Goal: Use online tool/utility: Utilize a website feature to perform a specific function

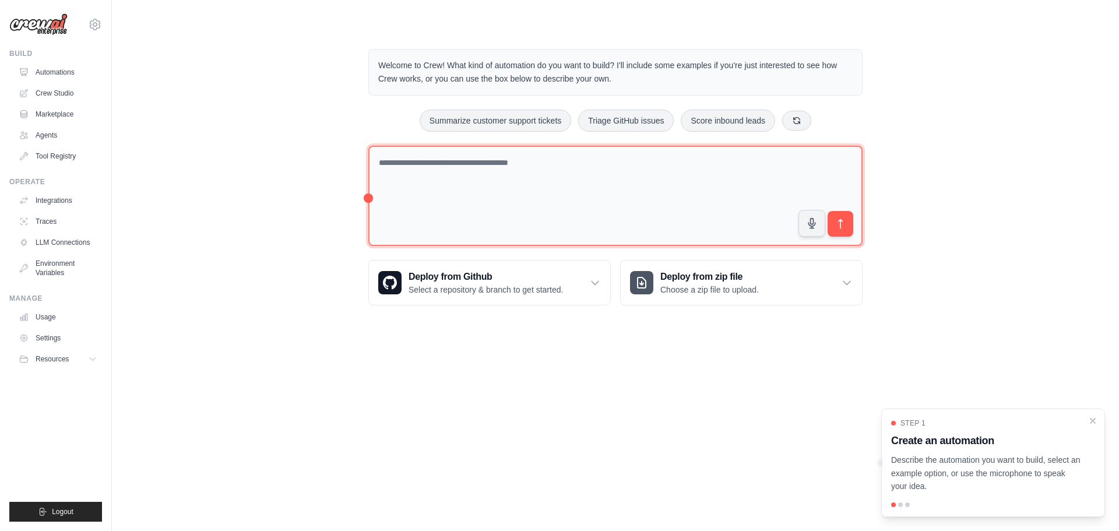
click at [400, 159] on textarea at bounding box center [615, 196] width 494 height 101
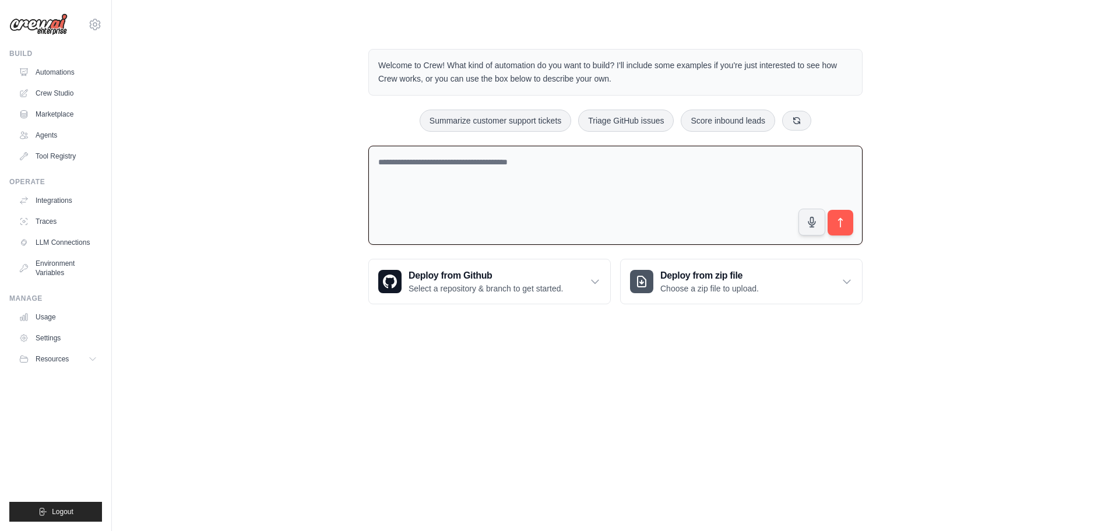
paste textarea "**********"
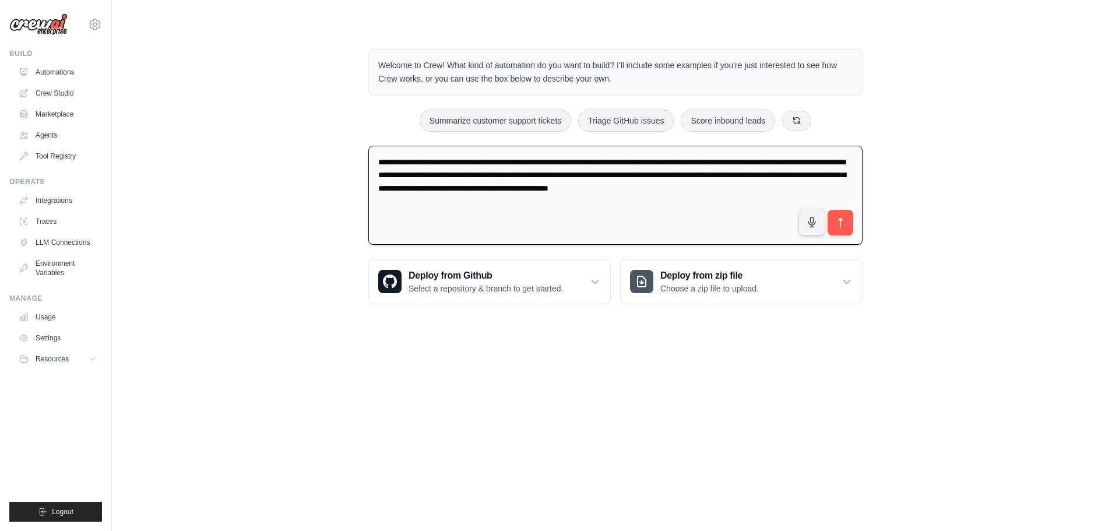
drag, startPoint x: 575, startPoint y: 162, endPoint x: 648, endPoint y: 161, distance: 72.3
click at [648, 161] on textarea "**********" at bounding box center [615, 196] width 494 height 100
drag, startPoint x: 427, startPoint y: 175, endPoint x: 468, endPoint y: 174, distance: 40.8
click at [468, 174] on textarea "**********" at bounding box center [615, 196] width 494 height 100
type textarea "**********"
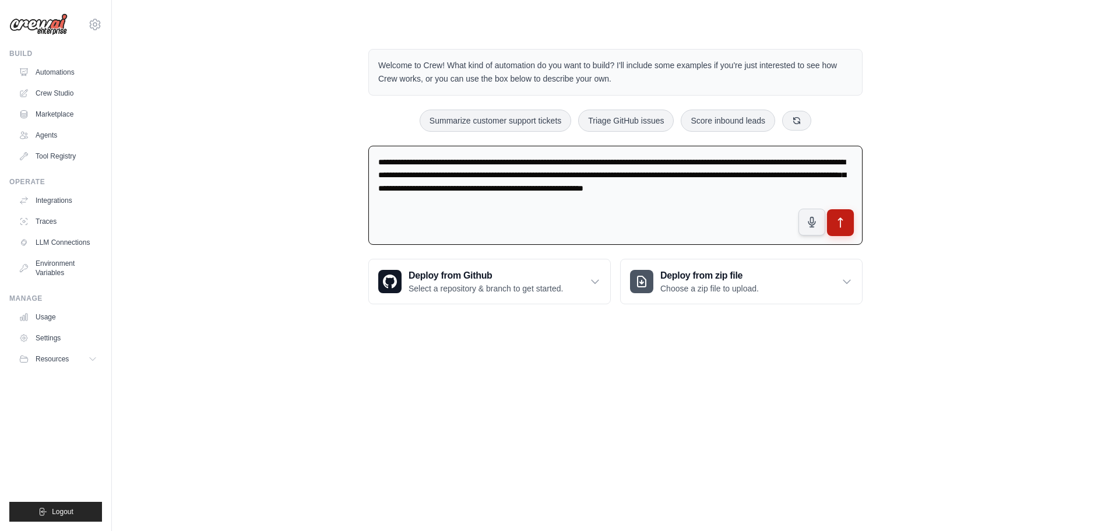
click at [843, 221] on icon "submit" at bounding box center [841, 223] width 12 height 12
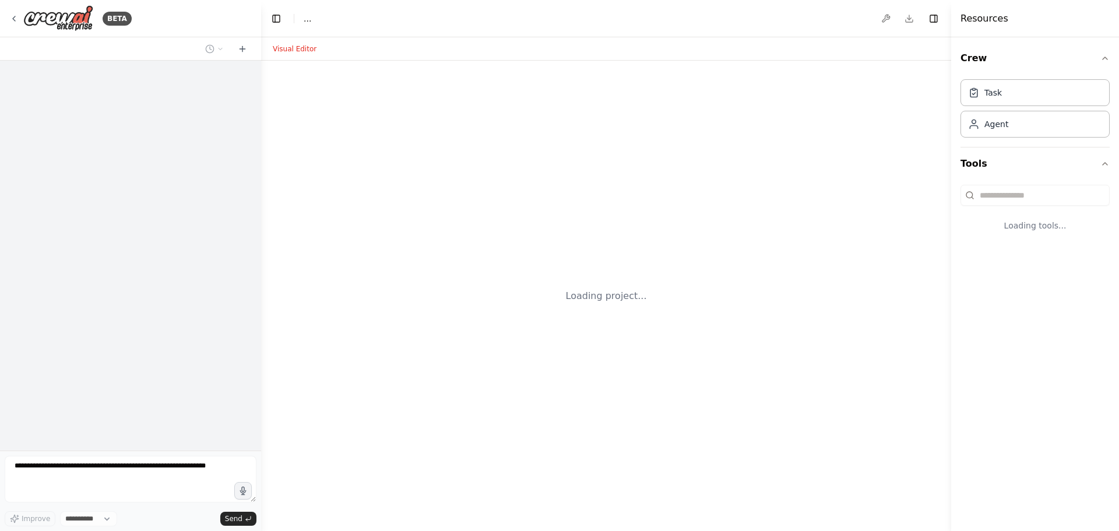
select select "****"
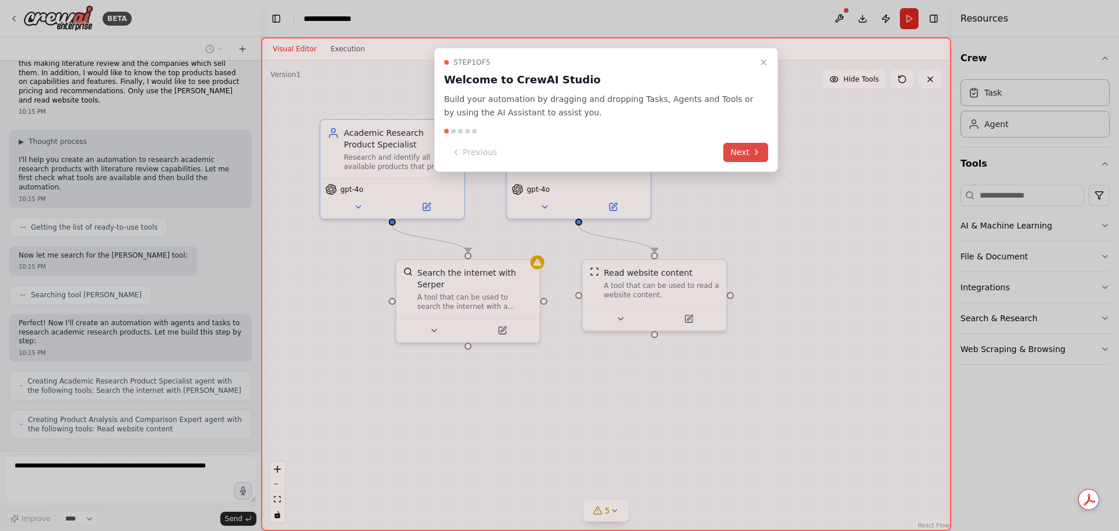
scroll to position [72, 0]
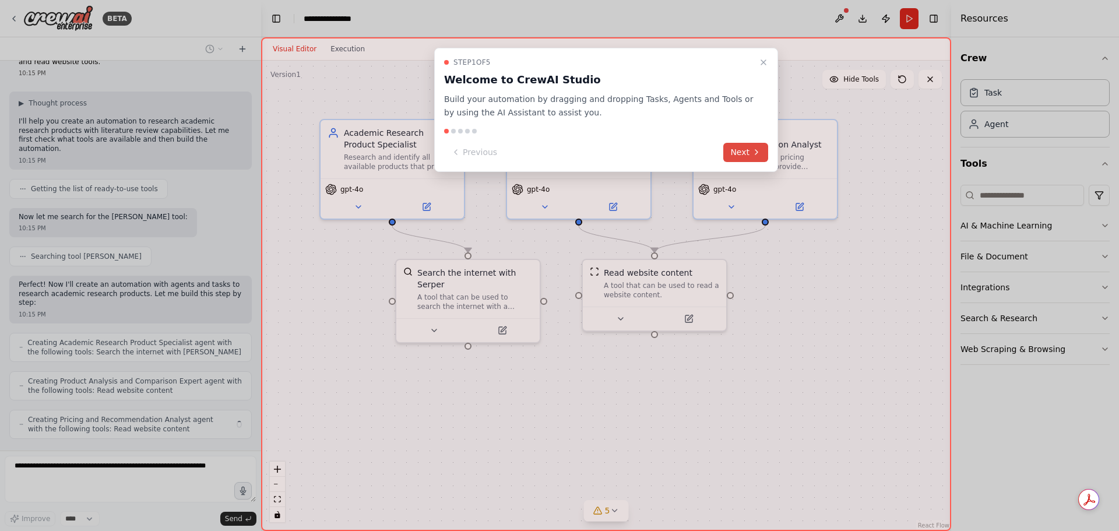
click at [739, 152] on button "Next" at bounding box center [746, 152] width 45 height 19
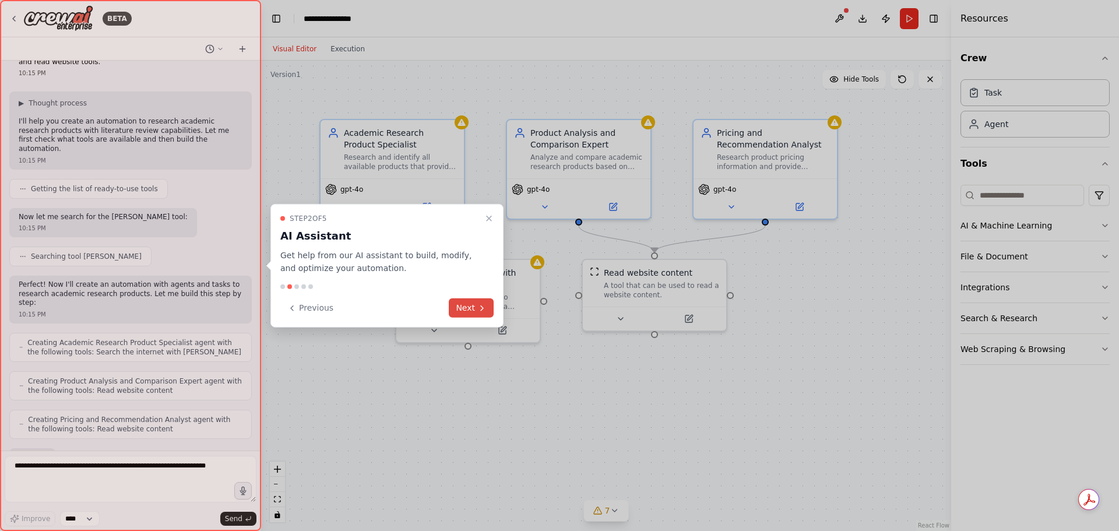
click at [472, 309] on button "Next" at bounding box center [471, 308] width 45 height 19
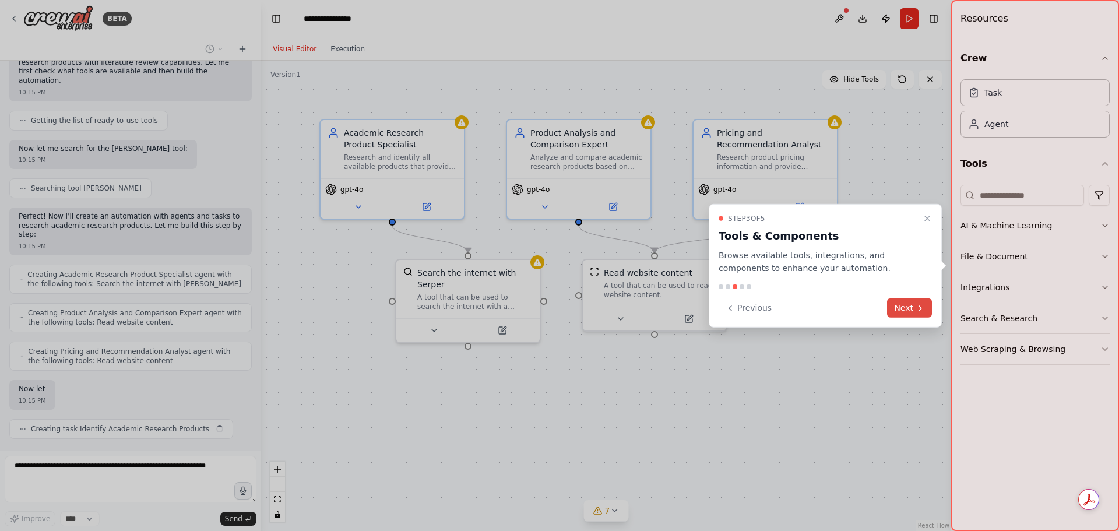
scroll to position [140, 0]
click at [910, 306] on button "Next" at bounding box center [909, 308] width 45 height 19
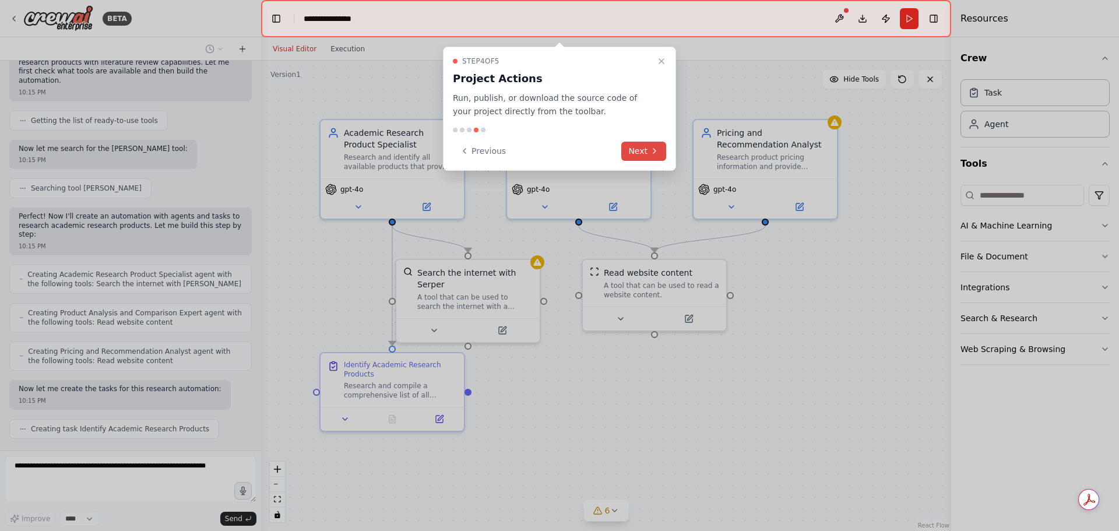
scroll to position [169, 0]
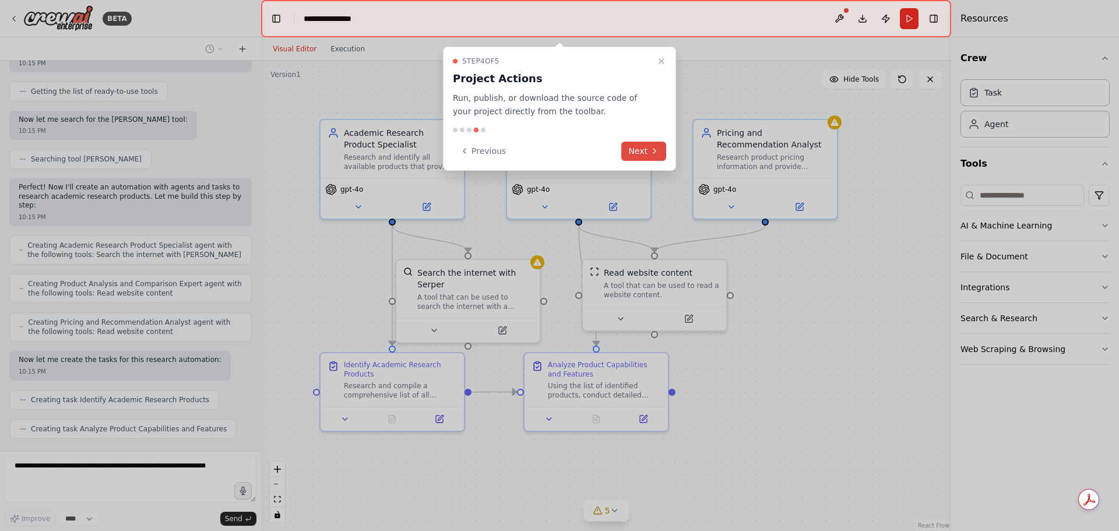
click at [633, 150] on button "Next" at bounding box center [644, 151] width 45 height 19
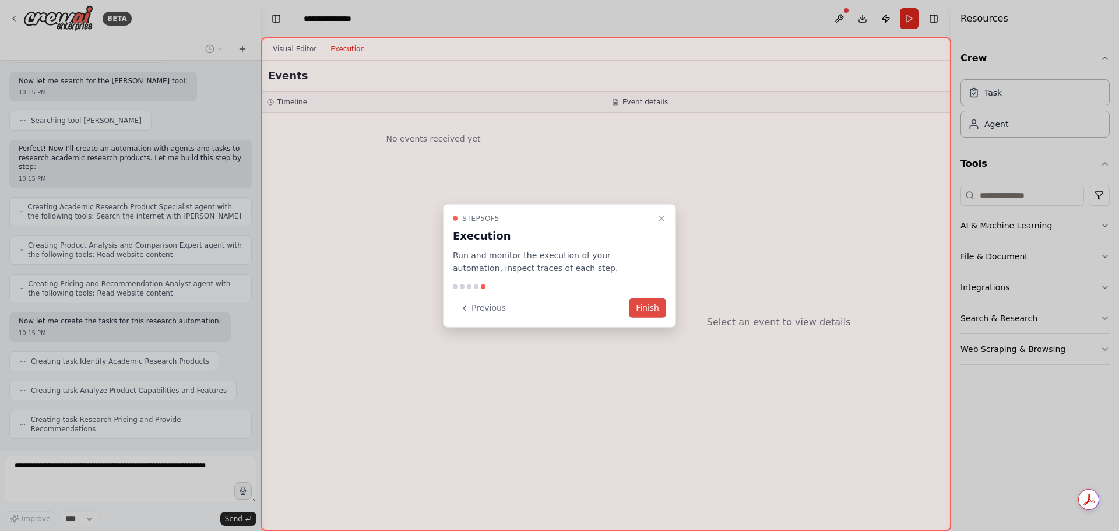
scroll to position [198, 0]
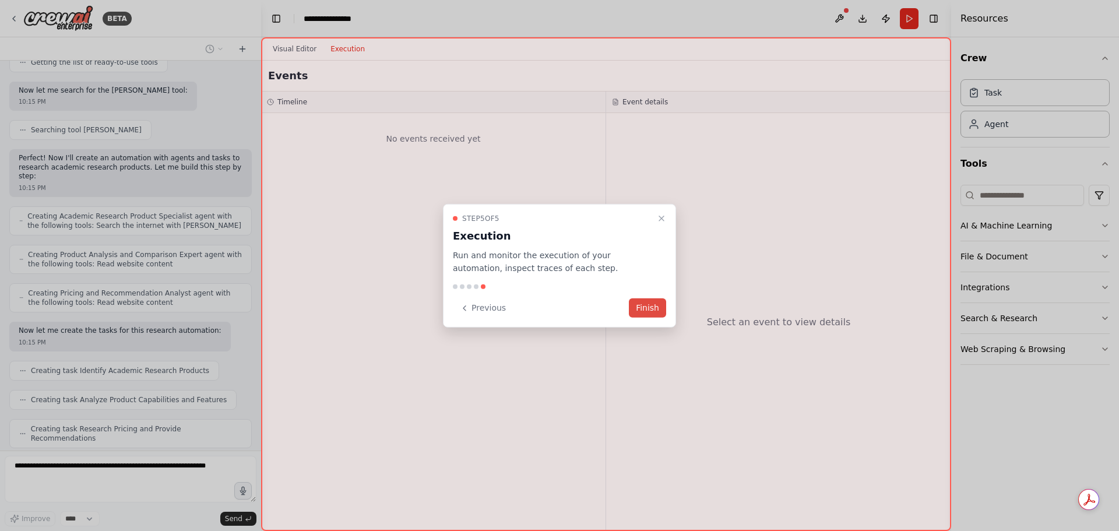
click at [644, 306] on button "Finish" at bounding box center [647, 308] width 37 height 19
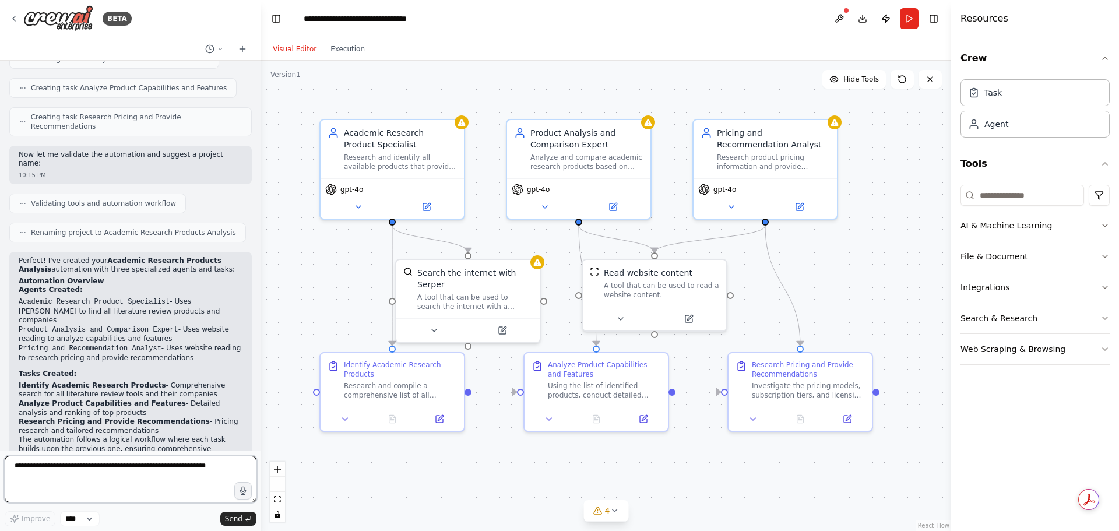
scroll to position [568, 0]
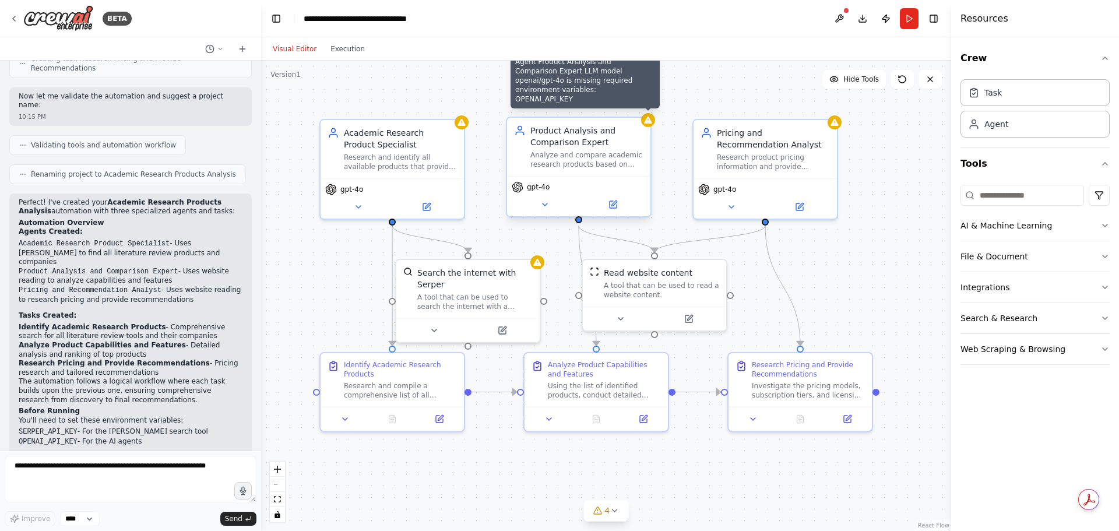
click at [655, 123] on div ".deletable-edge-delete-btn { width: 20px; height: 20px; border: 0px solid #ffff…" at bounding box center [606, 296] width 690 height 471
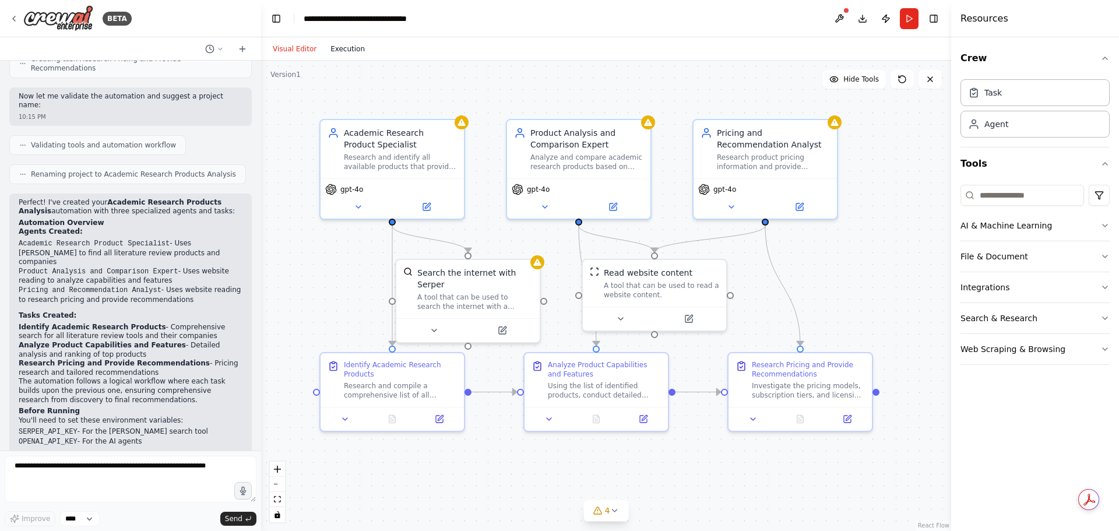
click at [340, 50] on button "Execution" at bounding box center [348, 49] width 48 height 14
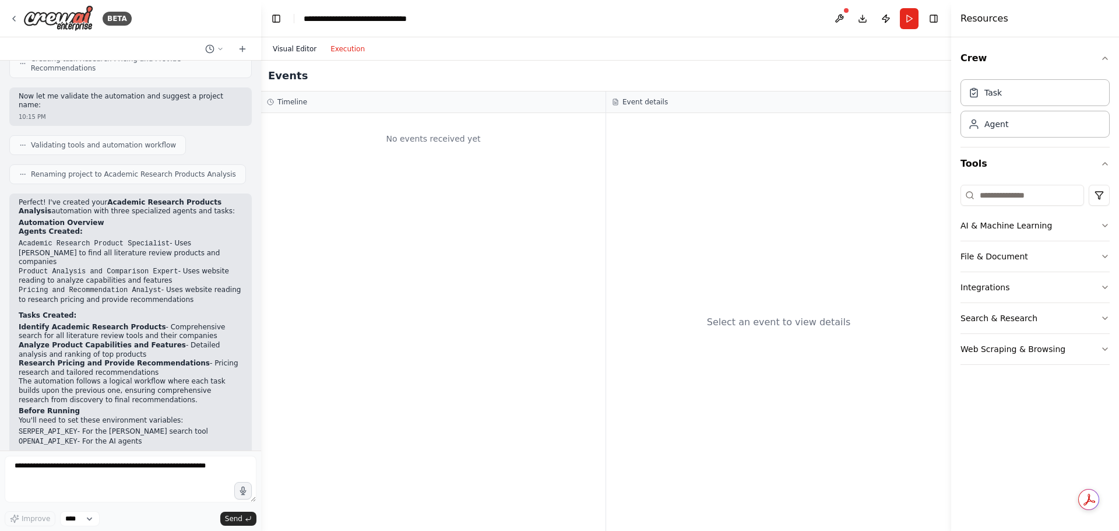
click at [280, 50] on button "Visual Editor" at bounding box center [295, 49] width 58 height 14
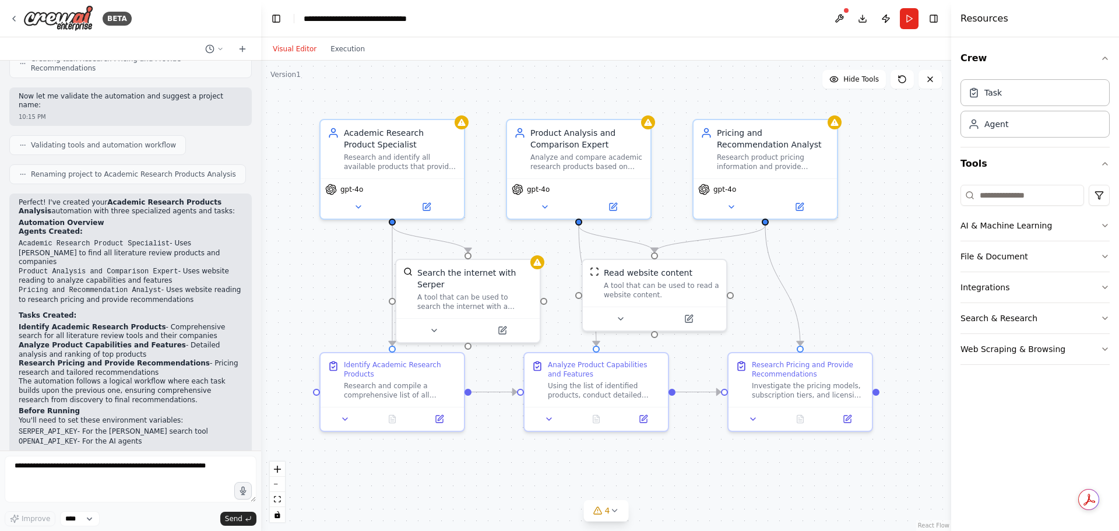
click at [914, 15] on button "Run" at bounding box center [909, 18] width 19 height 21
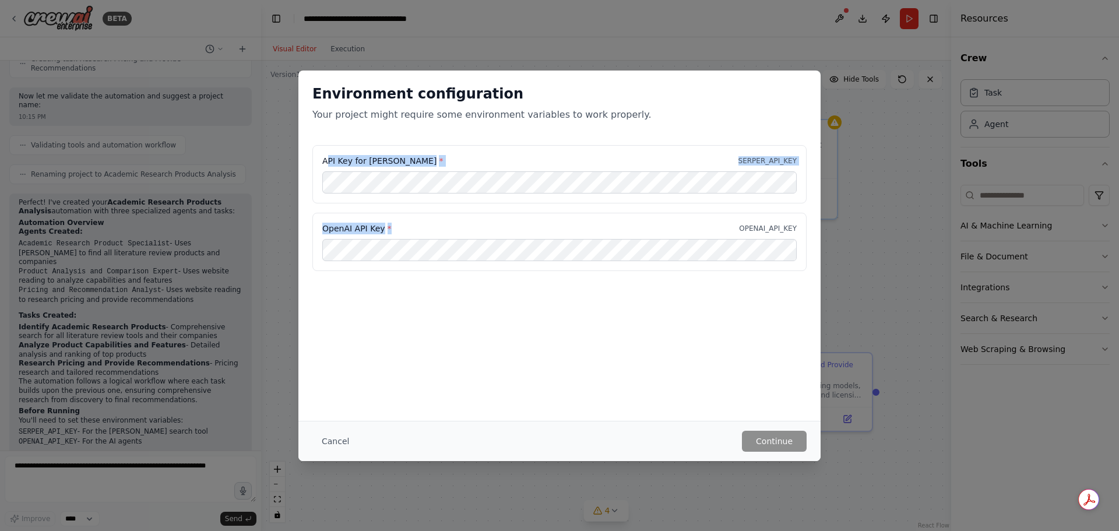
drag, startPoint x: 392, startPoint y: 227, endPoint x: 332, endPoint y: 169, distance: 84.1
click at [328, 166] on div "API Key for Serper * SERPER_API_KEY OpenAI API Key * OPENAI_API_KEY" at bounding box center [560, 208] width 494 height 126
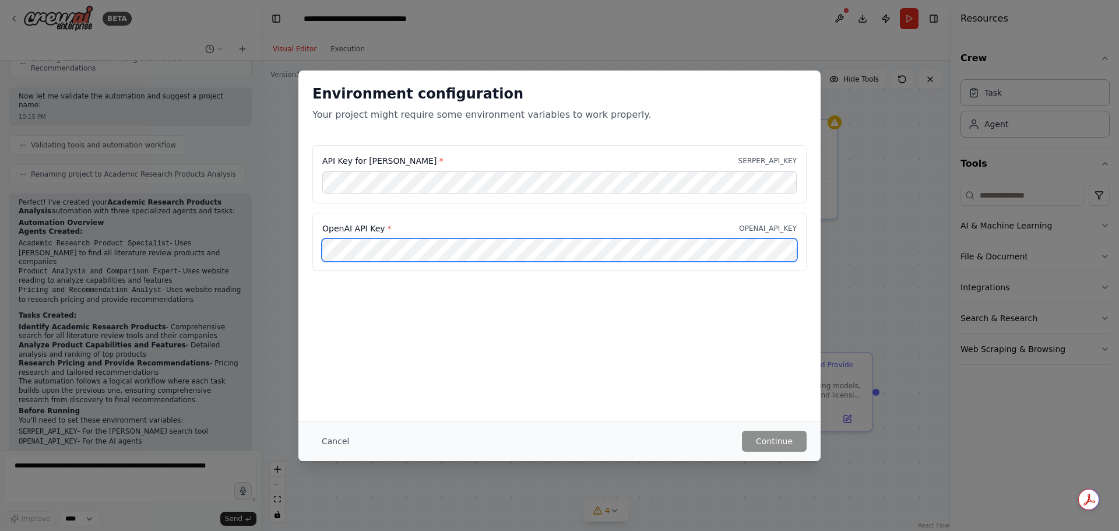
click at [308, 149] on div "API Key for Serper * SERPER_API_KEY OpenAI API Key * OPENAI_API_KEY" at bounding box center [560, 215] width 522 height 140
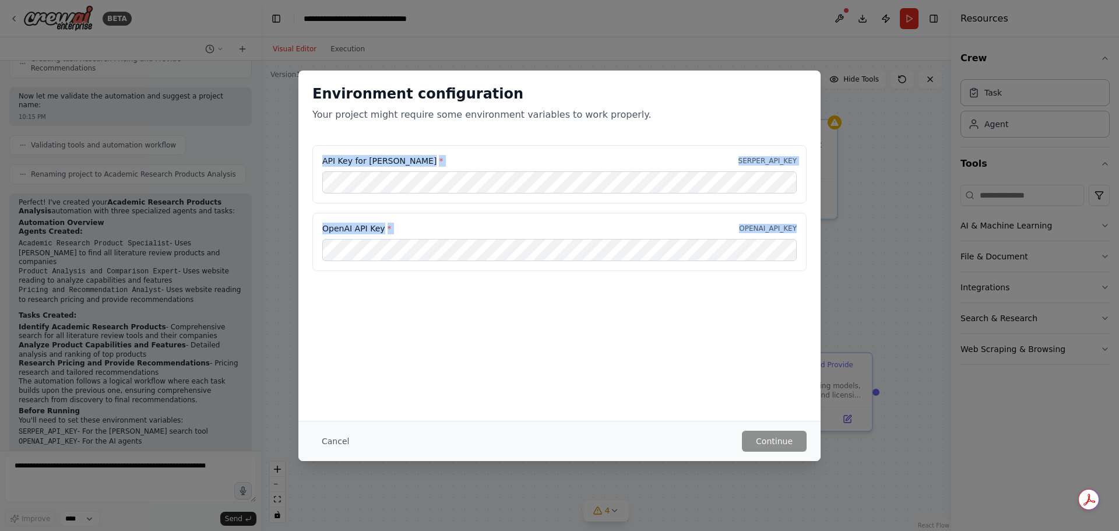
drag, startPoint x: 310, startPoint y: 149, endPoint x: 389, endPoint y: 263, distance: 139.4
click at [389, 263] on div "API Key for Serper * SERPER_API_KEY OpenAI API Key * OPENAI_API_KEY" at bounding box center [560, 215] width 522 height 140
click at [409, 205] on div "API Key for Serper * SERPER_API_KEY OpenAI API Key * OPENAI_API_KEY" at bounding box center [560, 208] width 494 height 126
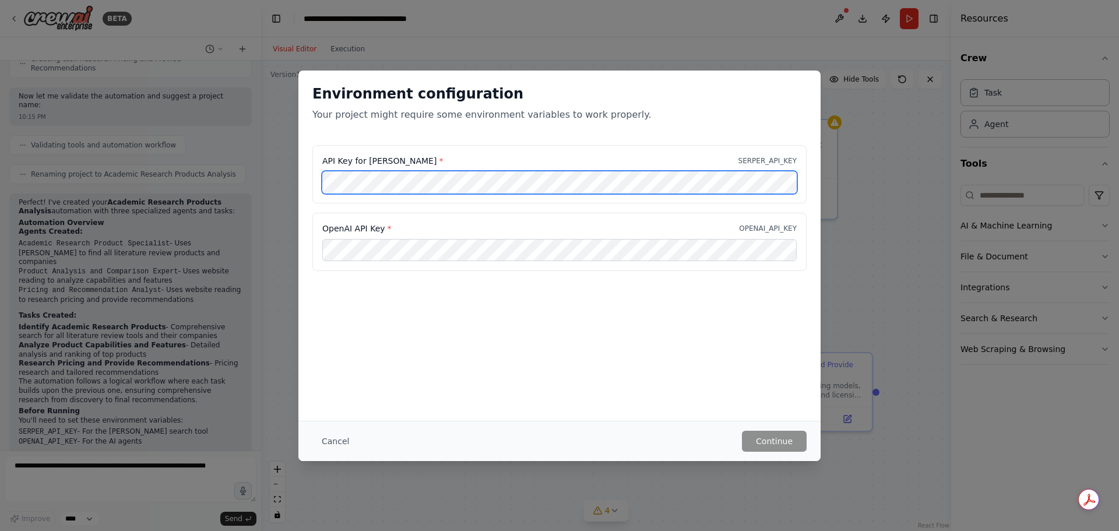
click at [293, 152] on div "Environment configuration Your project might require some environment variables…" at bounding box center [559, 265] width 1119 height 531
